Goal: Task Accomplishment & Management: Manage account settings

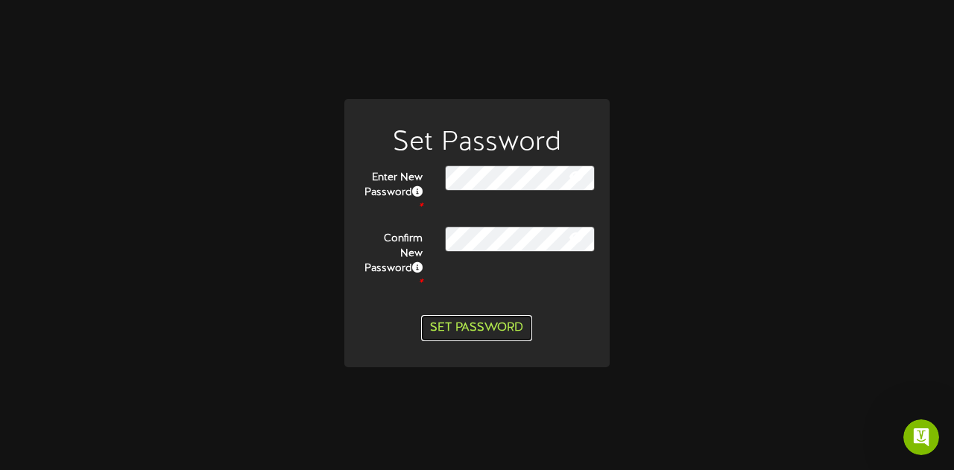
click at [482, 319] on button "Set Password" at bounding box center [476, 328] width 111 height 26
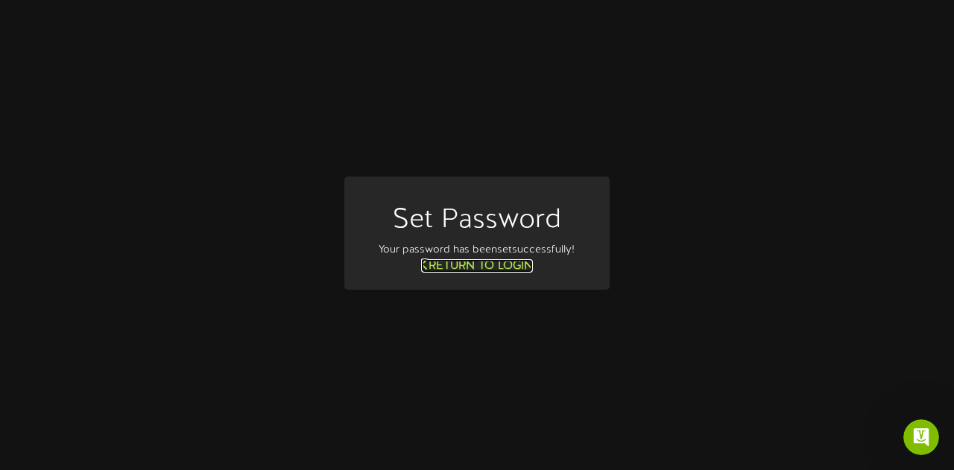
click at [499, 270] on link "Return to Login" at bounding box center [477, 265] width 112 height 13
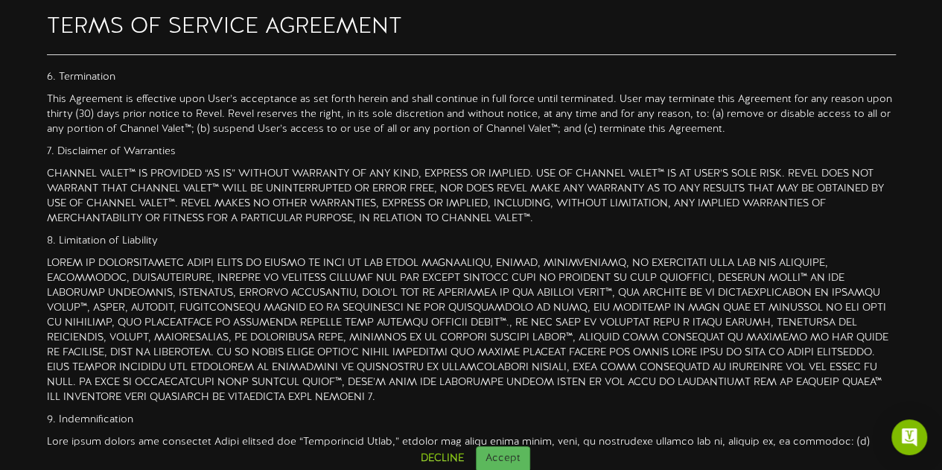
scroll to position [1344, 0]
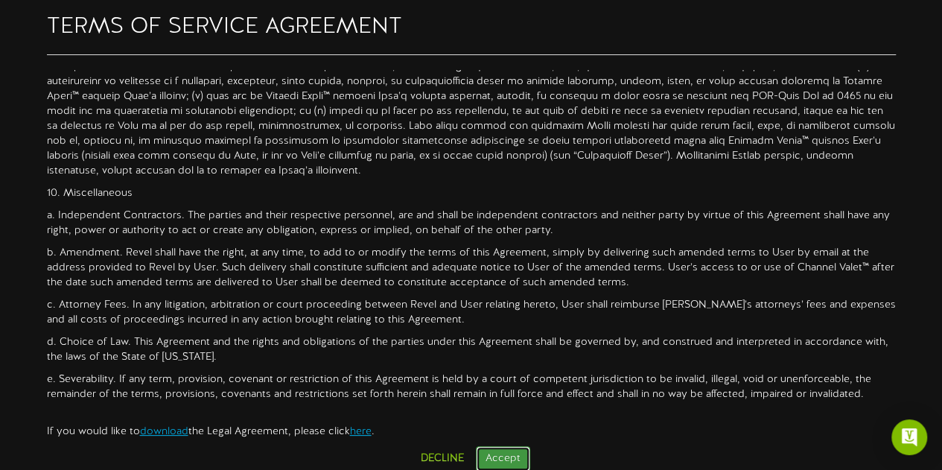
click at [504, 454] on button "Accept" at bounding box center [503, 458] width 54 height 25
